Goal: Transaction & Acquisition: Register for event/course

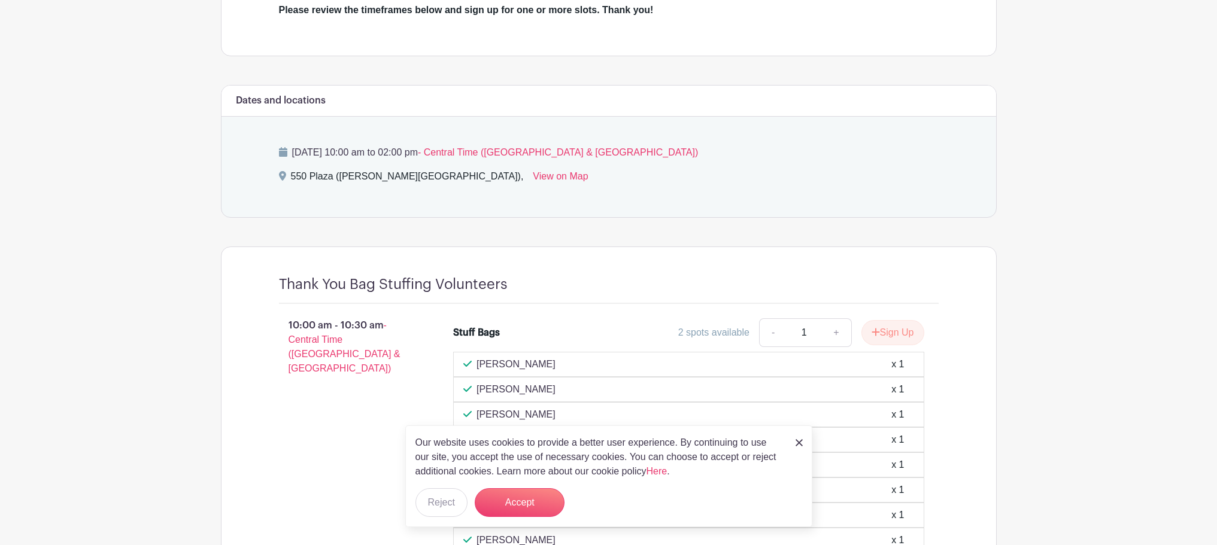
scroll to position [479, 0]
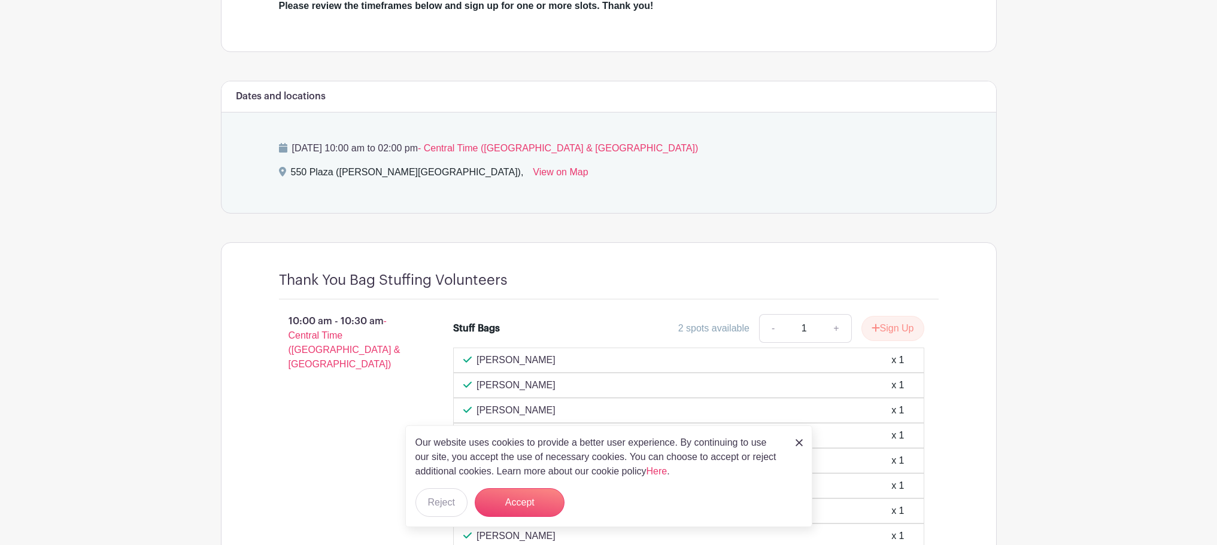
click at [796, 440] on img at bounding box center [798, 442] width 7 height 7
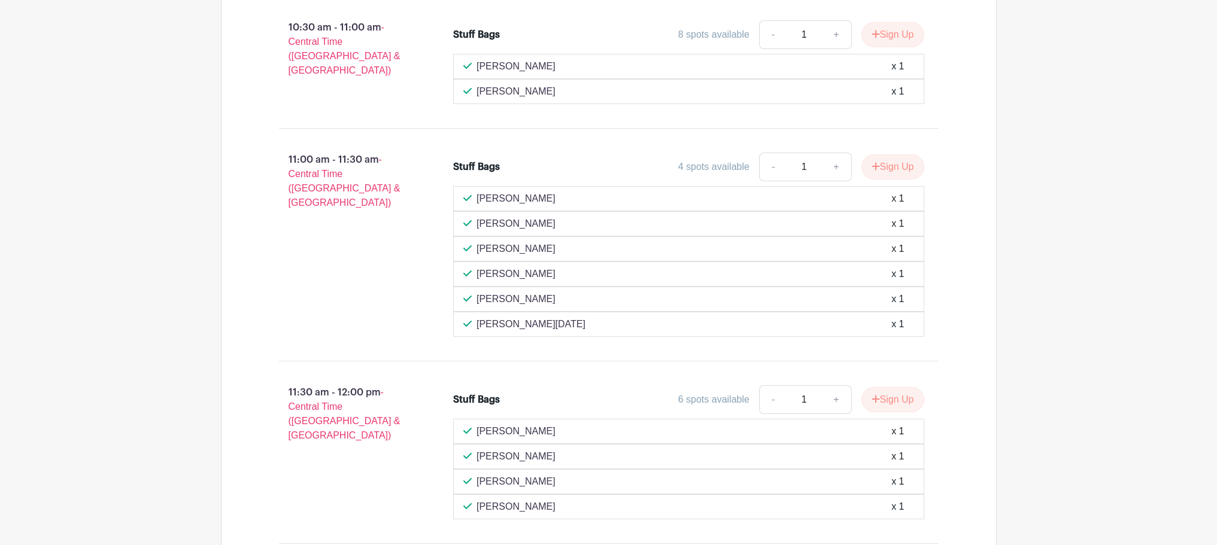
scroll to position [1077, 0]
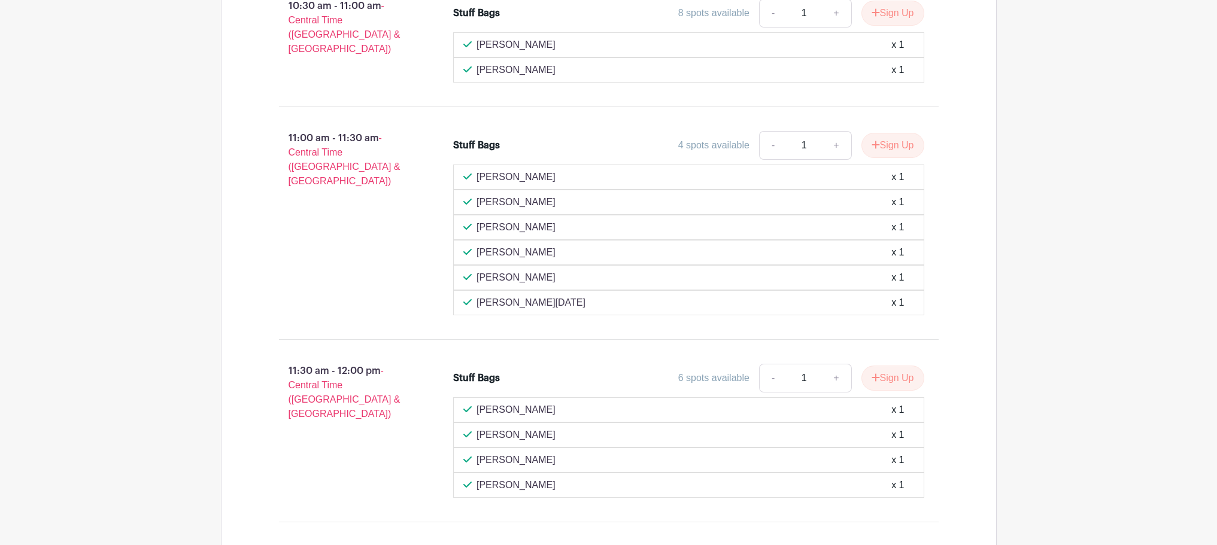
click at [1059, 221] on main "Log In Sign Up for Free Whole Foods Market Foundation WFM Foundation Anniversar…" at bounding box center [608, 70] width 1217 height 2294
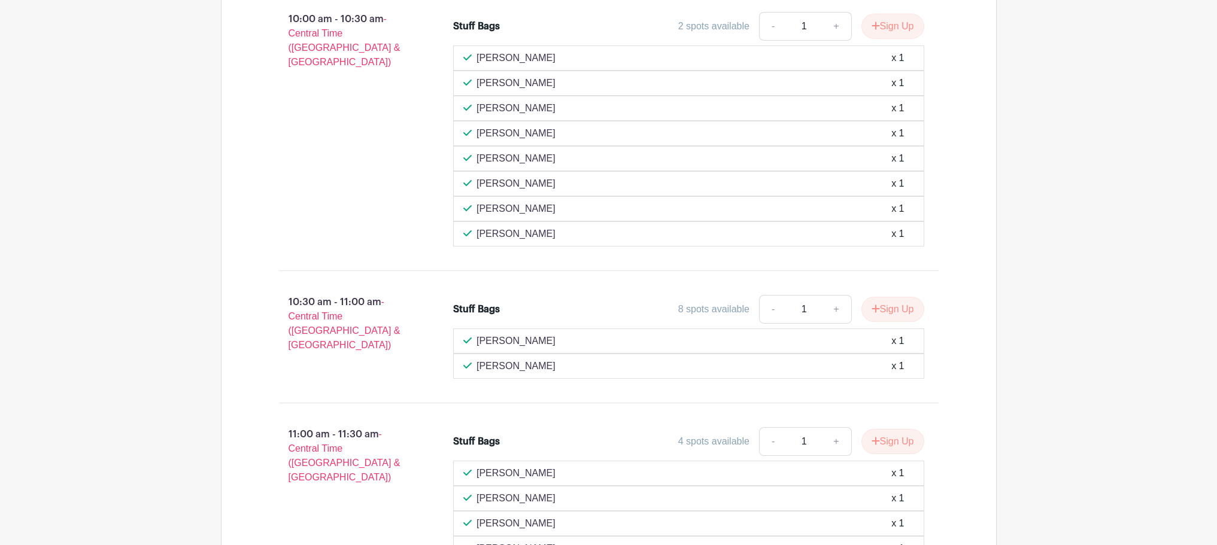
scroll to position [778, 0]
click at [882, 312] on button "Sign Up" at bounding box center [892, 312] width 63 height 25
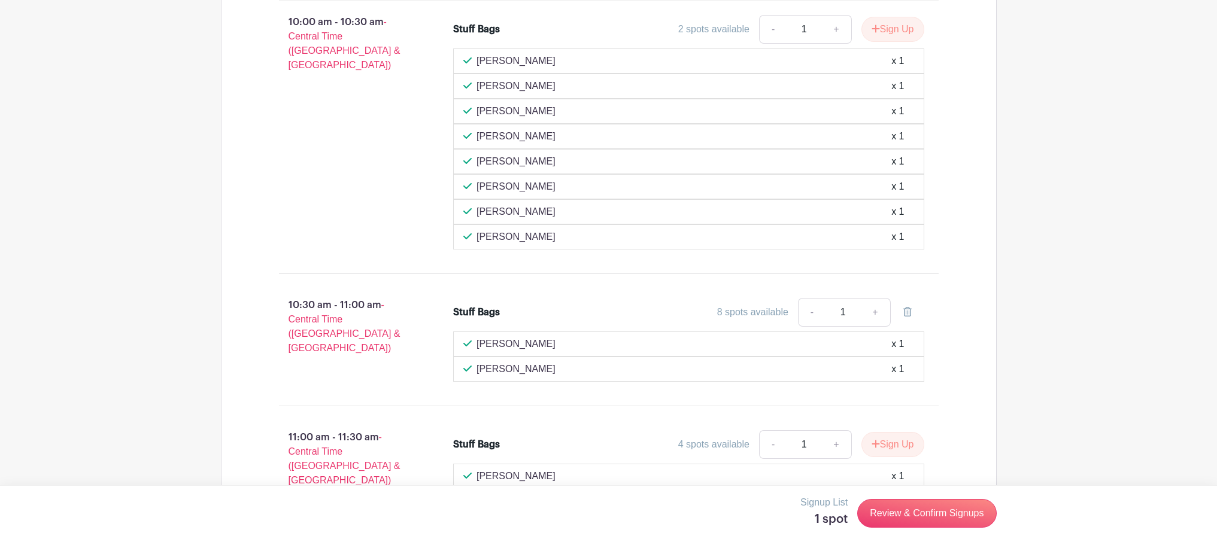
scroll to position [838, 0]
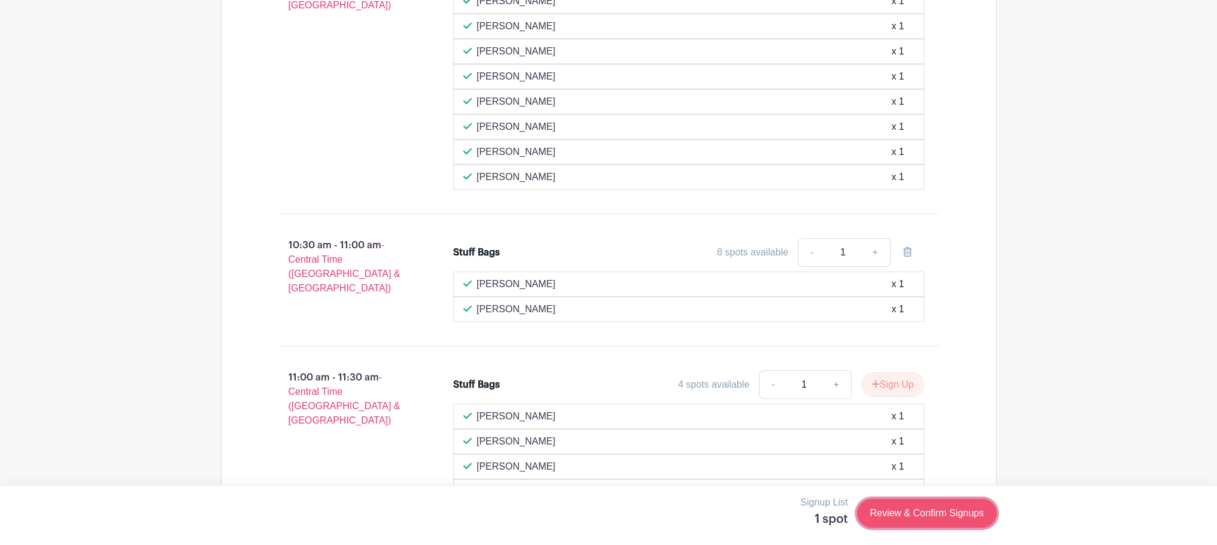
click at [917, 510] on link "Review & Confirm Signups" at bounding box center [926, 513] width 139 height 29
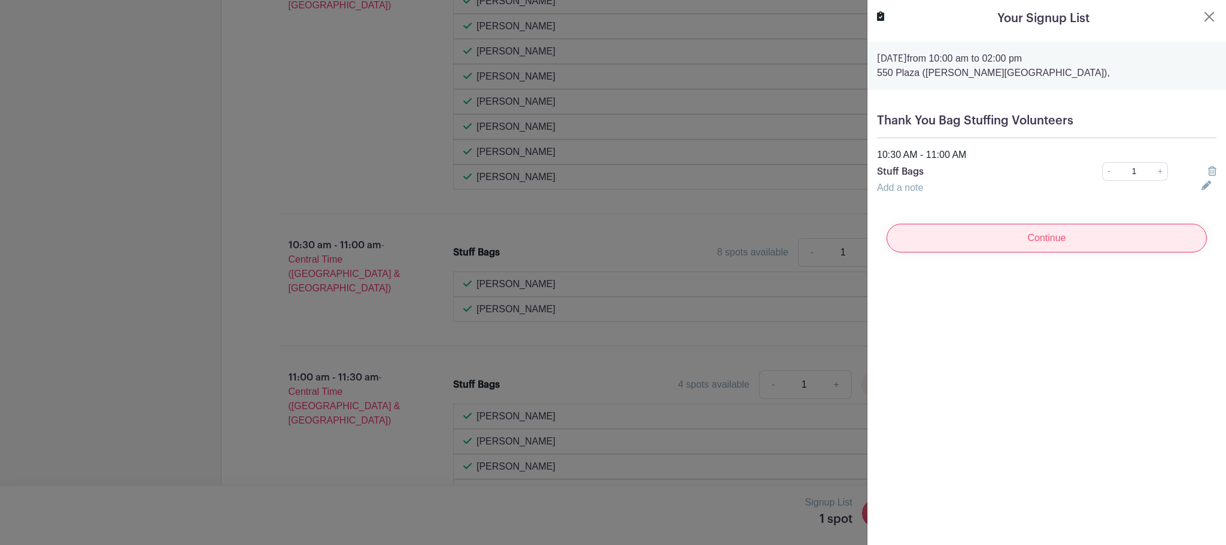
click at [989, 239] on input "Continue" at bounding box center [1046, 238] width 320 height 29
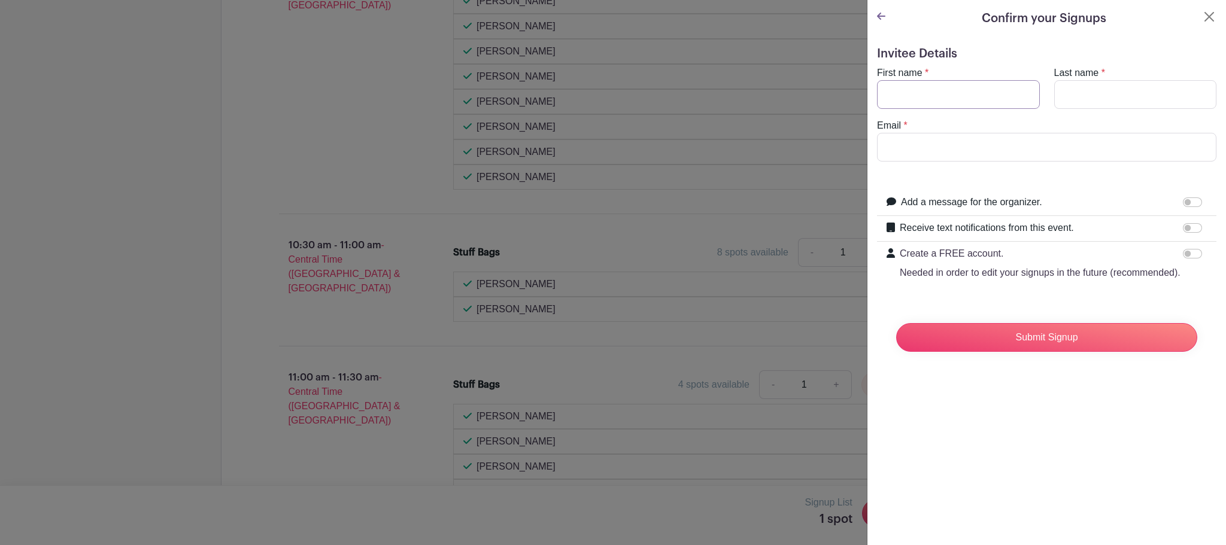
click at [947, 82] on input "First name" at bounding box center [958, 94] width 163 height 29
type input "[PERSON_NAME]"
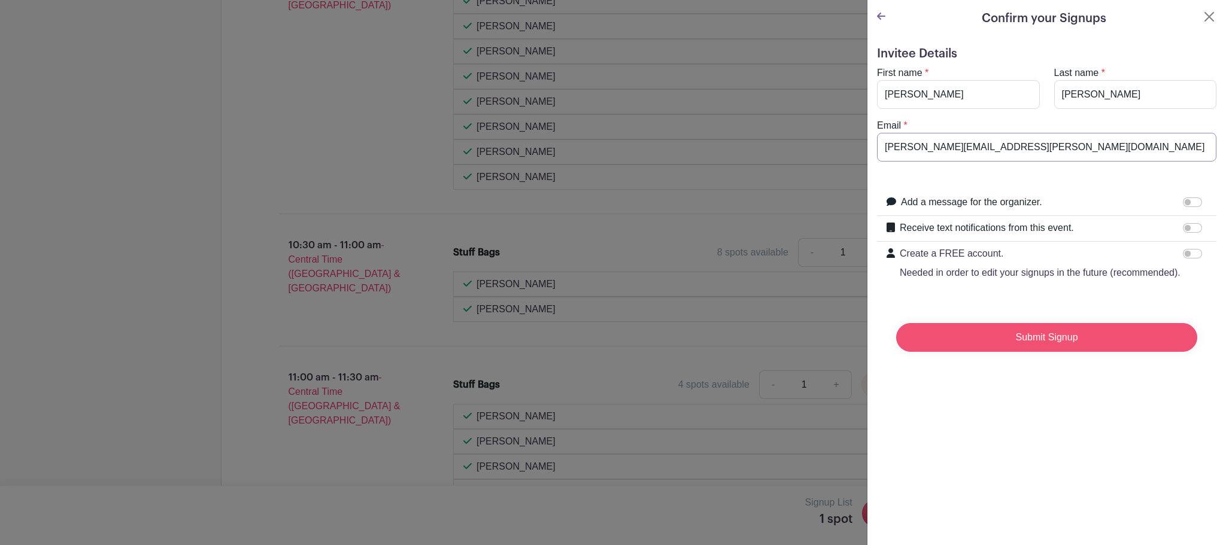
type input "[PERSON_NAME][EMAIL_ADDRESS][PERSON_NAME][DOMAIN_NAME]"
click at [1108, 352] on input "Submit Signup" at bounding box center [1046, 337] width 301 height 29
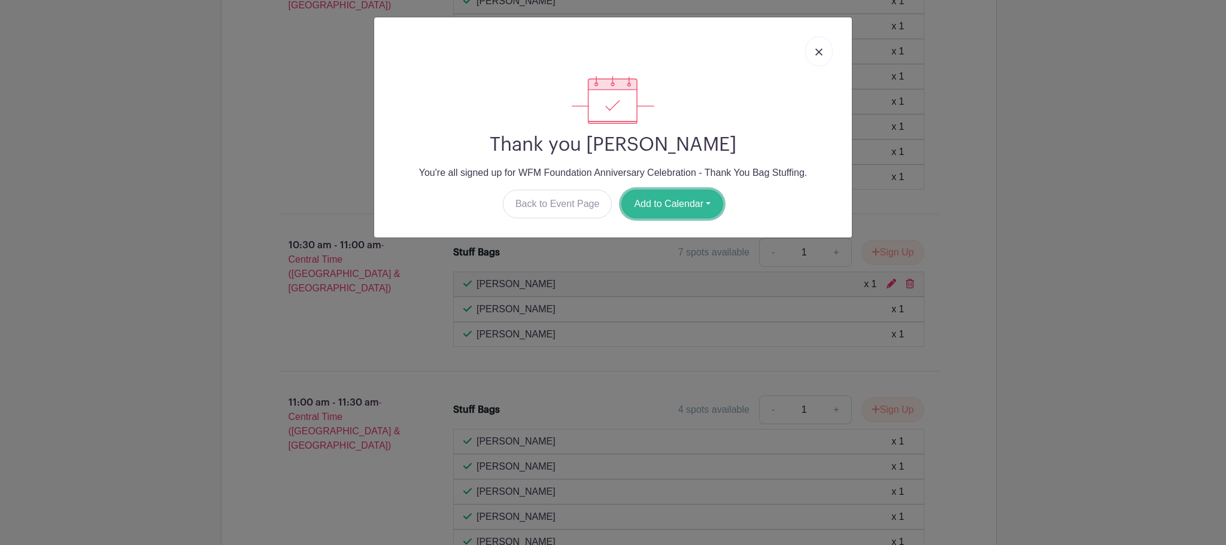
click at [695, 205] on button "Add to Calendar" at bounding box center [672, 204] width 102 height 29
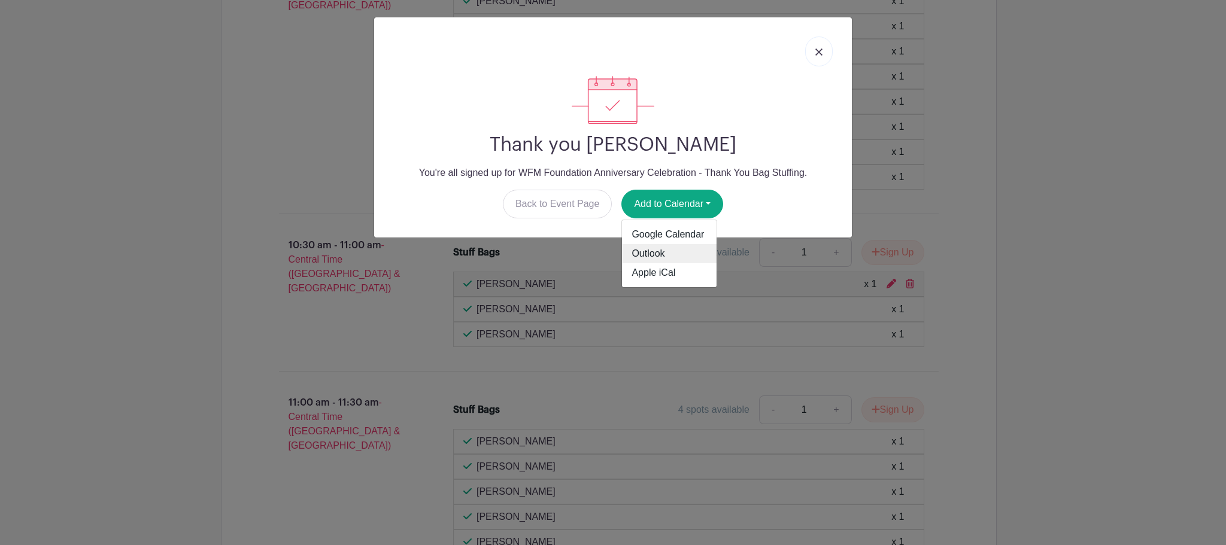
click at [666, 259] on link "Outlook" at bounding box center [669, 253] width 95 height 19
click at [821, 59] on link at bounding box center [819, 52] width 28 height 30
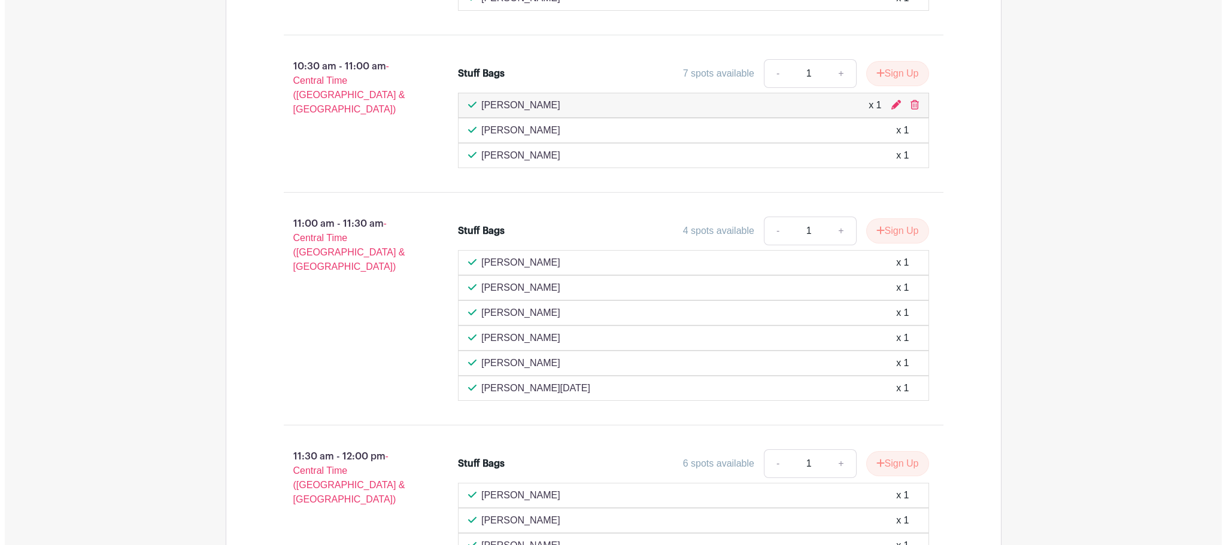
scroll to position [1017, 0]
click at [885, 233] on button "Sign Up" at bounding box center [892, 230] width 63 height 25
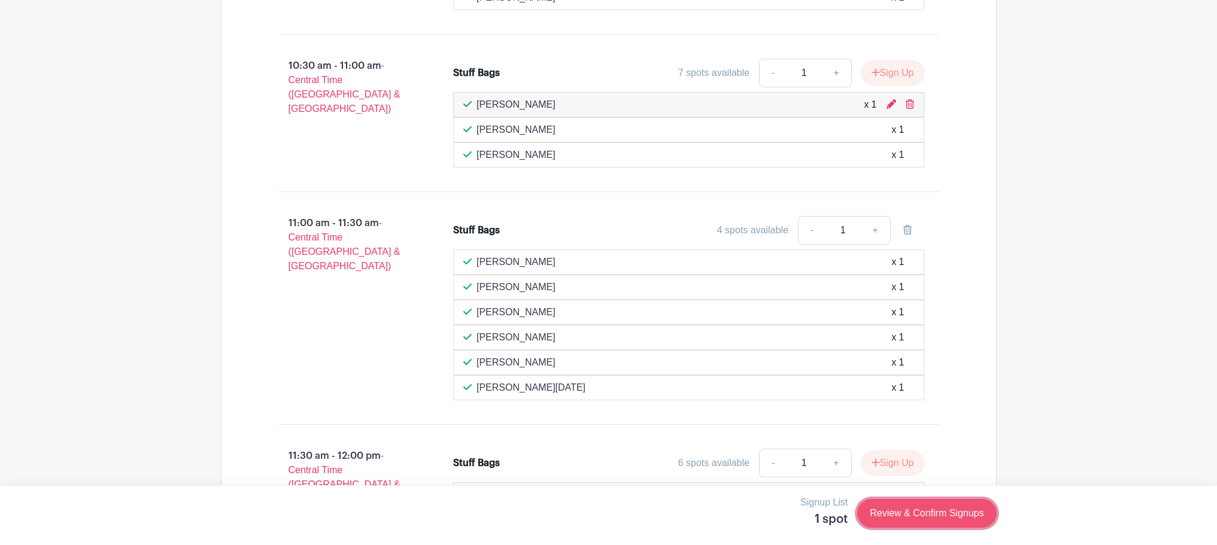
click at [929, 513] on link "Review & Confirm Signups" at bounding box center [926, 513] width 139 height 29
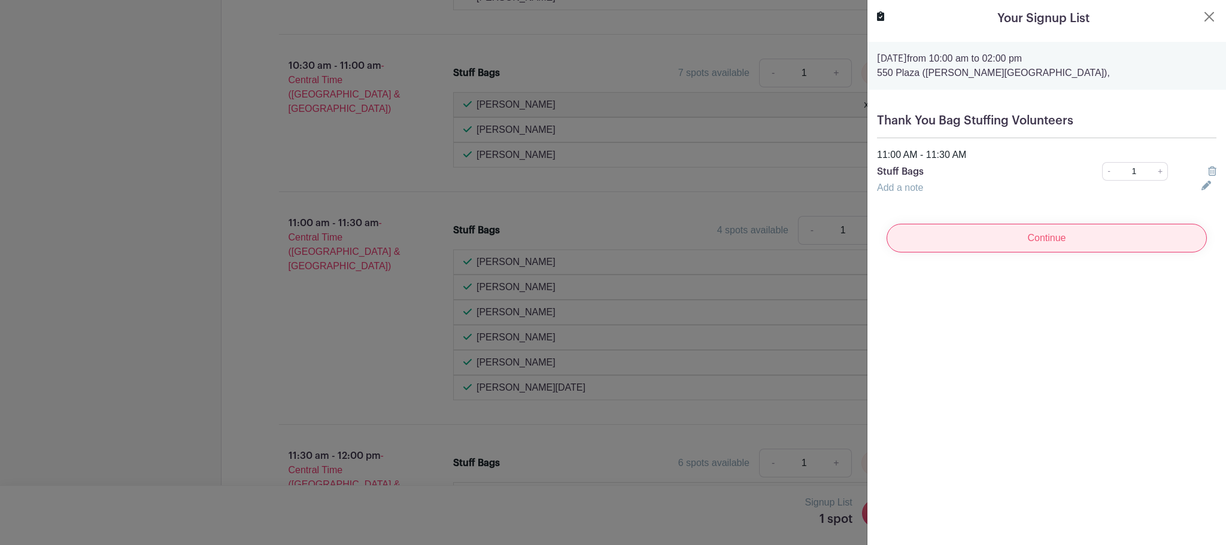
click at [1027, 235] on input "Continue" at bounding box center [1046, 238] width 320 height 29
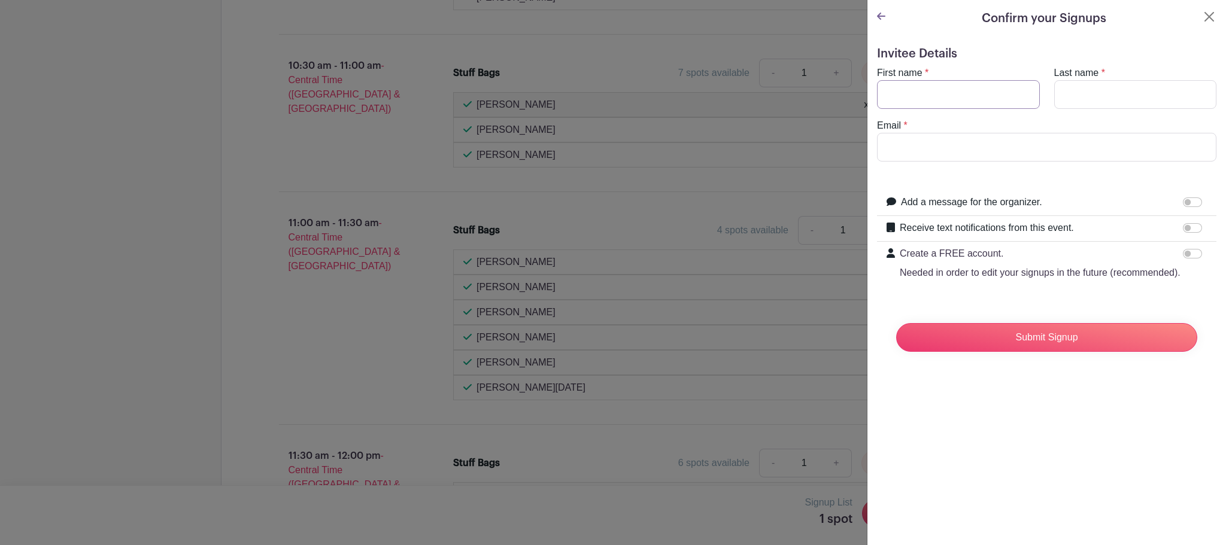
click at [958, 102] on input "First name" at bounding box center [958, 94] width 163 height 29
type input "[PERSON_NAME]"
click at [896, 323] on input "Submit Signup" at bounding box center [1046, 337] width 301 height 29
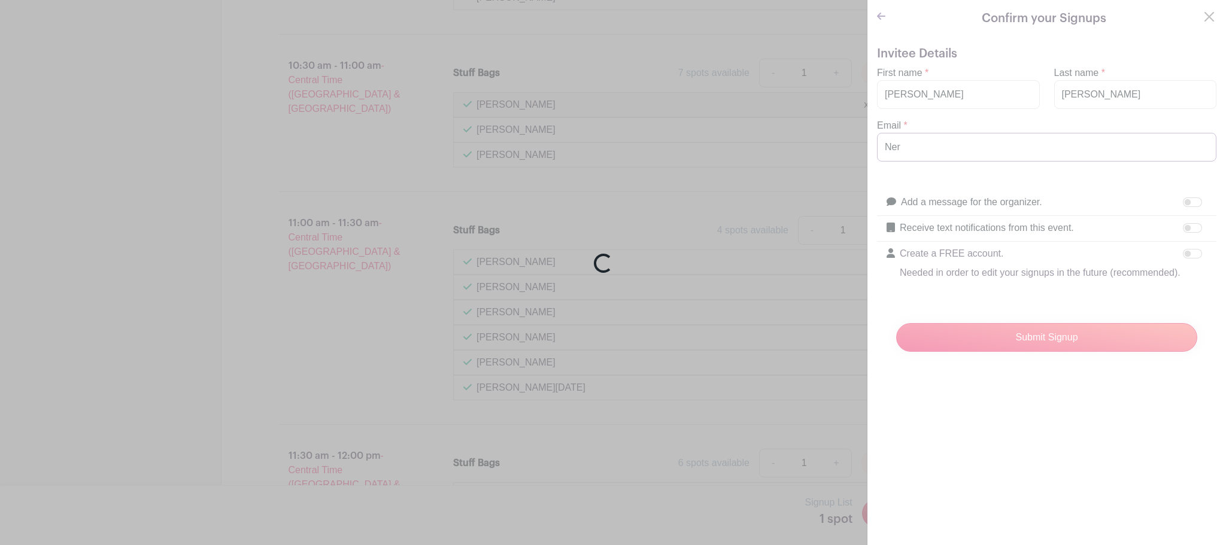
type input "[PERSON_NAME][EMAIL_ADDRESS][PERSON_NAME][DOMAIN_NAME]"
click at [738, 227] on div "Loading..." at bounding box center [613, 272] width 1226 height 545
drag, startPoint x: 759, startPoint y: 295, endPoint x: 759, endPoint y: 288, distance: 6.6
click at [759, 295] on div "Loading..." at bounding box center [613, 272] width 1226 height 545
click at [783, 319] on div "Loading..." at bounding box center [613, 272] width 1226 height 545
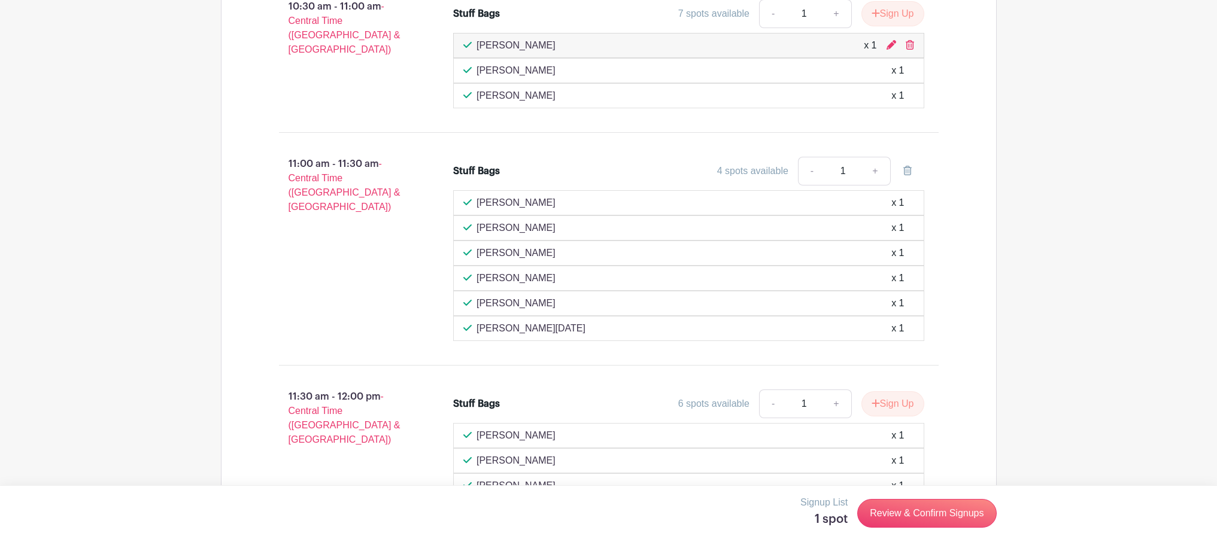
scroll to position [1077, 0]
click at [928, 511] on link "Review & Confirm Signups" at bounding box center [926, 513] width 139 height 29
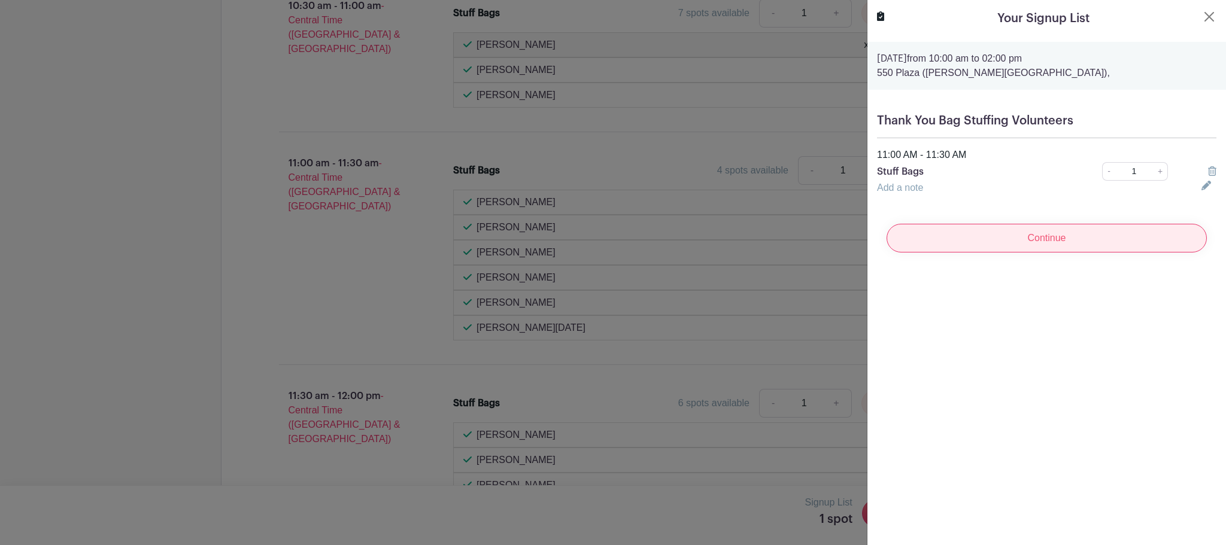
click at [1016, 232] on input "Continue" at bounding box center [1046, 238] width 320 height 29
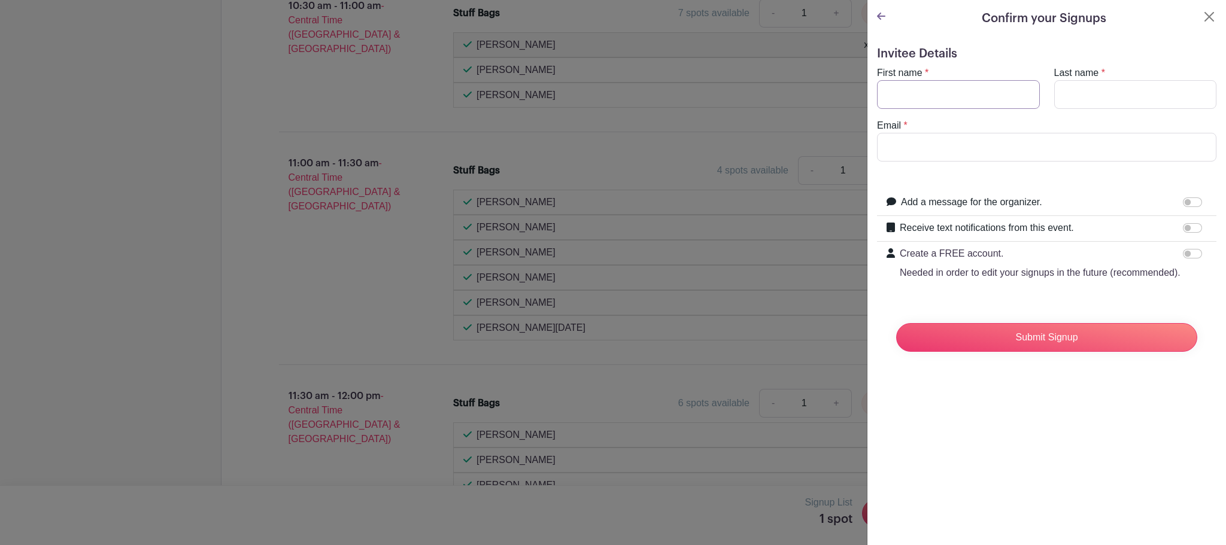
click at [895, 84] on input "First name" at bounding box center [958, 94] width 163 height 29
type input "[PERSON_NAME]"
click at [1100, 96] on input "Last name" at bounding box center [1135, 94] width 163 height 29
type input "[PERSON_NAME]"
click at [1011, 162] on form "Invitee Details First name * Nerissa Last name * Bautista Email * Add a message…" at bounding box center [1046, 204] width 339 height 315
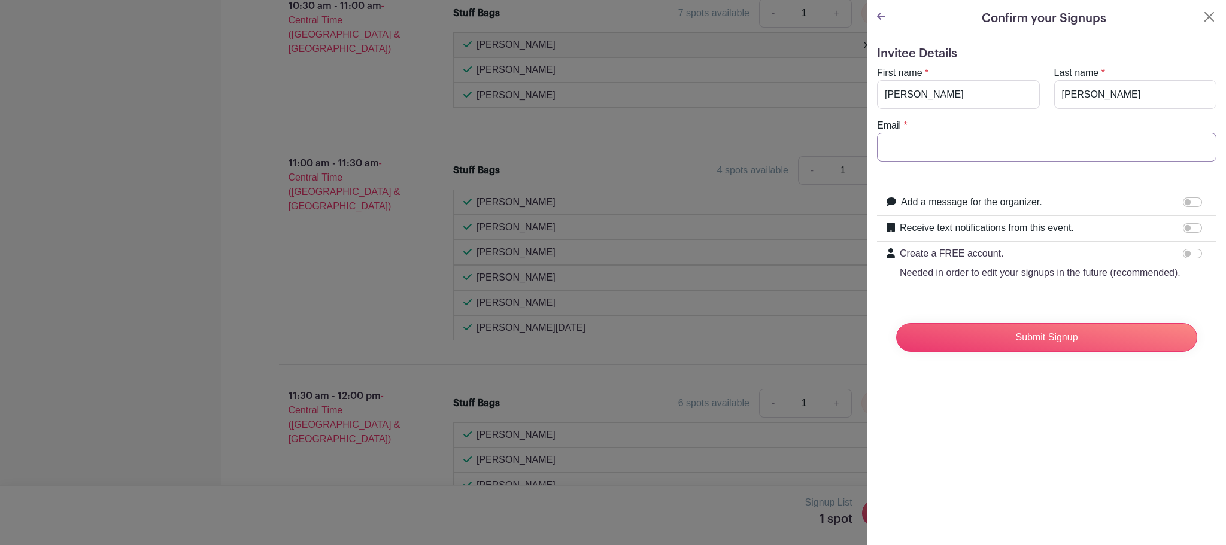
type input "[PERSON_NAME][EMAIL_ADDRESS][PERSON_NAME][DOMAIN_NAME]"
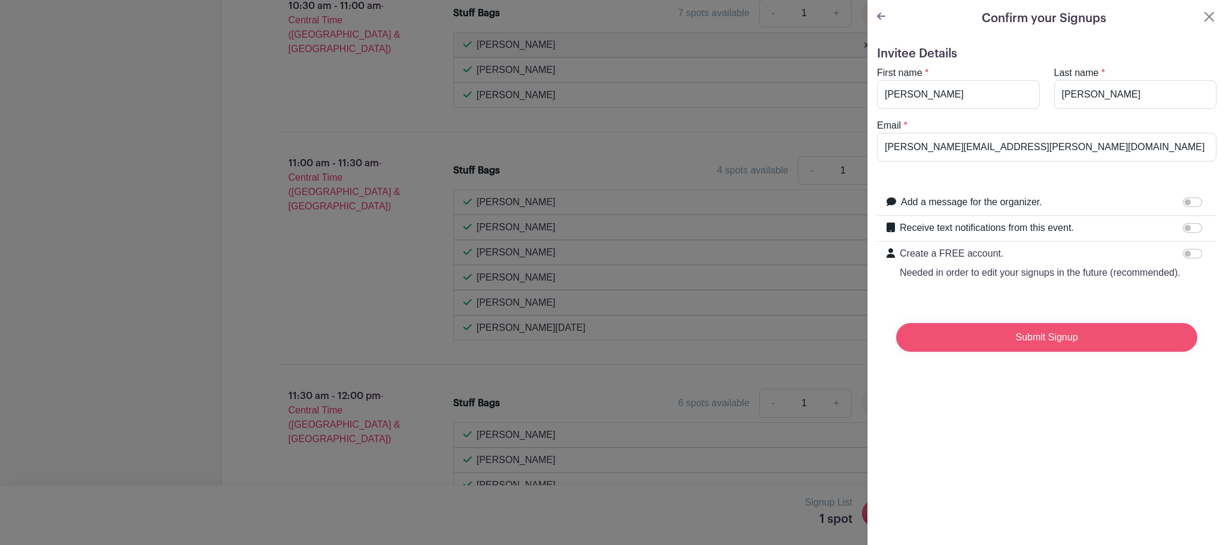
click at [1063, 352] on input "Submit Signup" at bounding box center [1046, 337] width 301 height 29
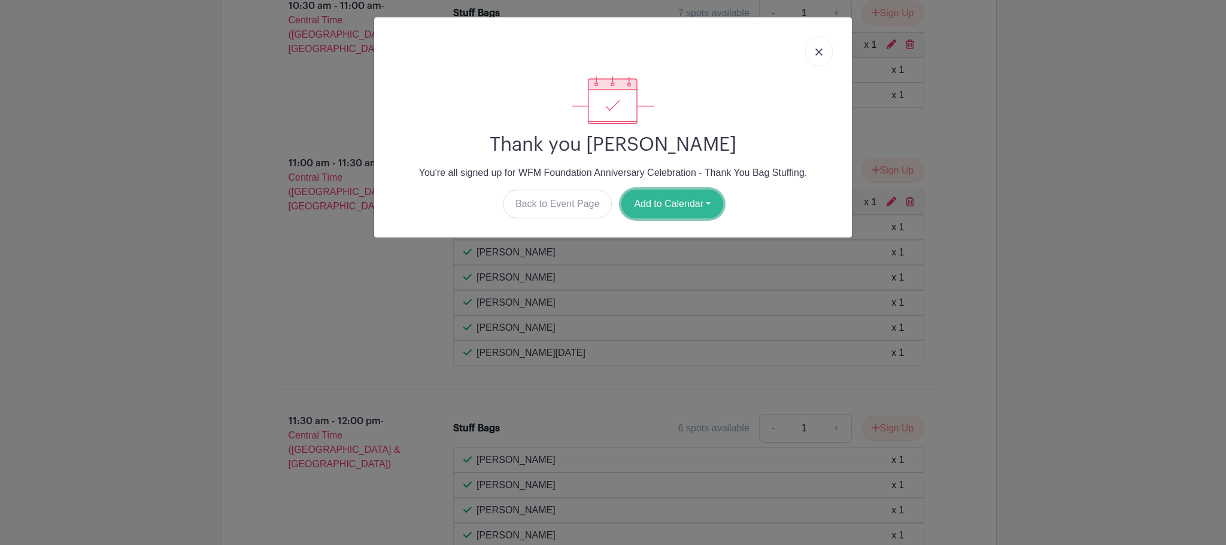
click at [682, 199] on button "Add to Calendar" at bounding box center [672, 204] width 102 height 29
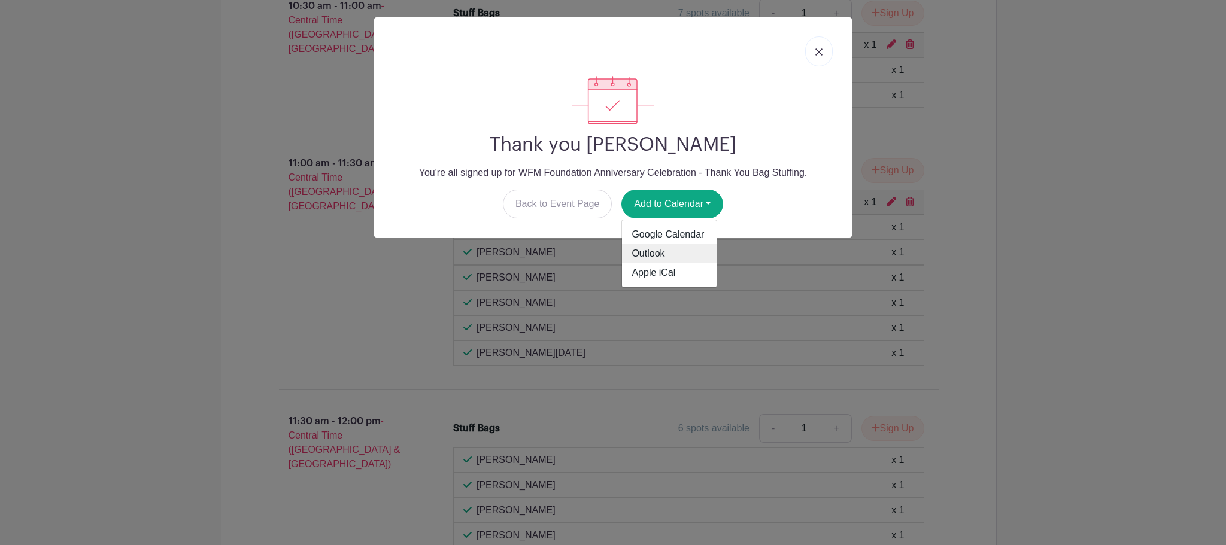
click at [668, 245] on link "Outlook" at bounding box center [669, 253] width 95 height 19
click at [818, 54] on img at bounding box center [818, 51] width 7 height 7
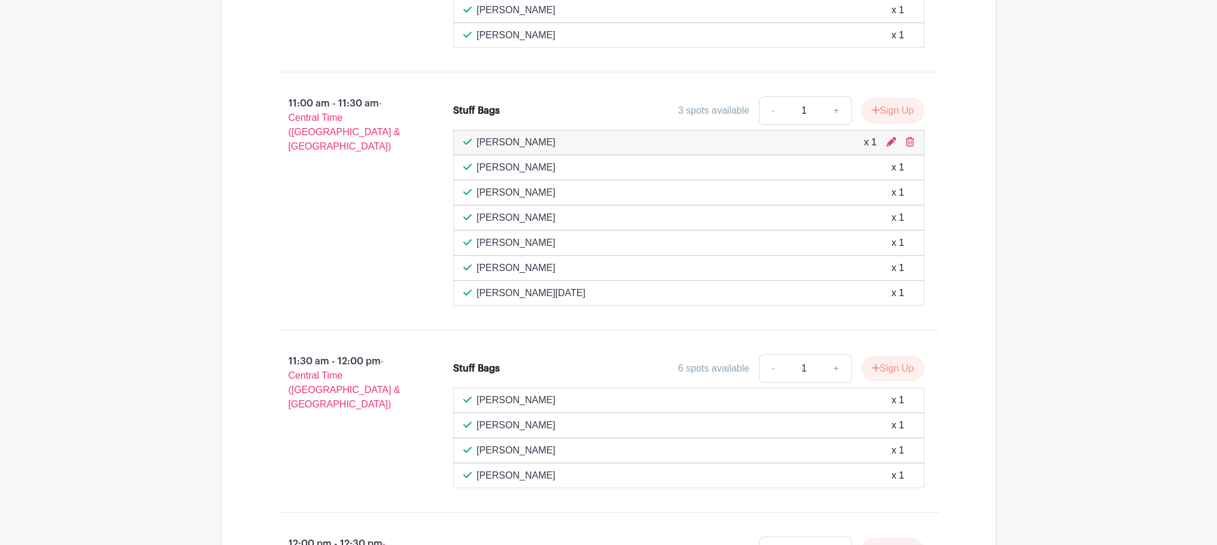
scroll to position [660, 0]
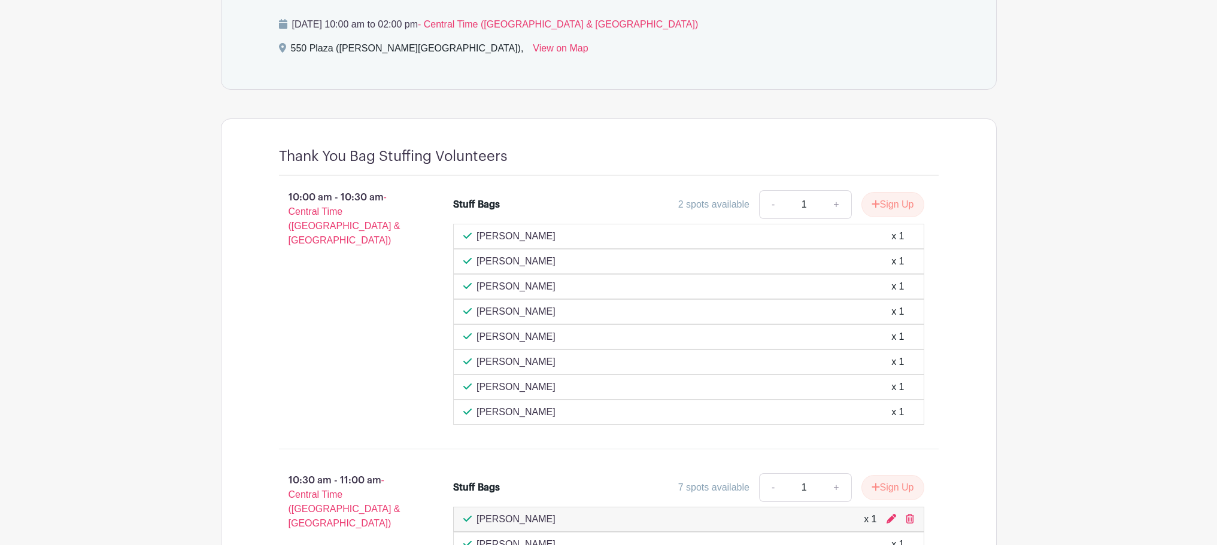
scroll to position [600, 0]
